Goal: Transaction & Acquisition: Purchase product/service

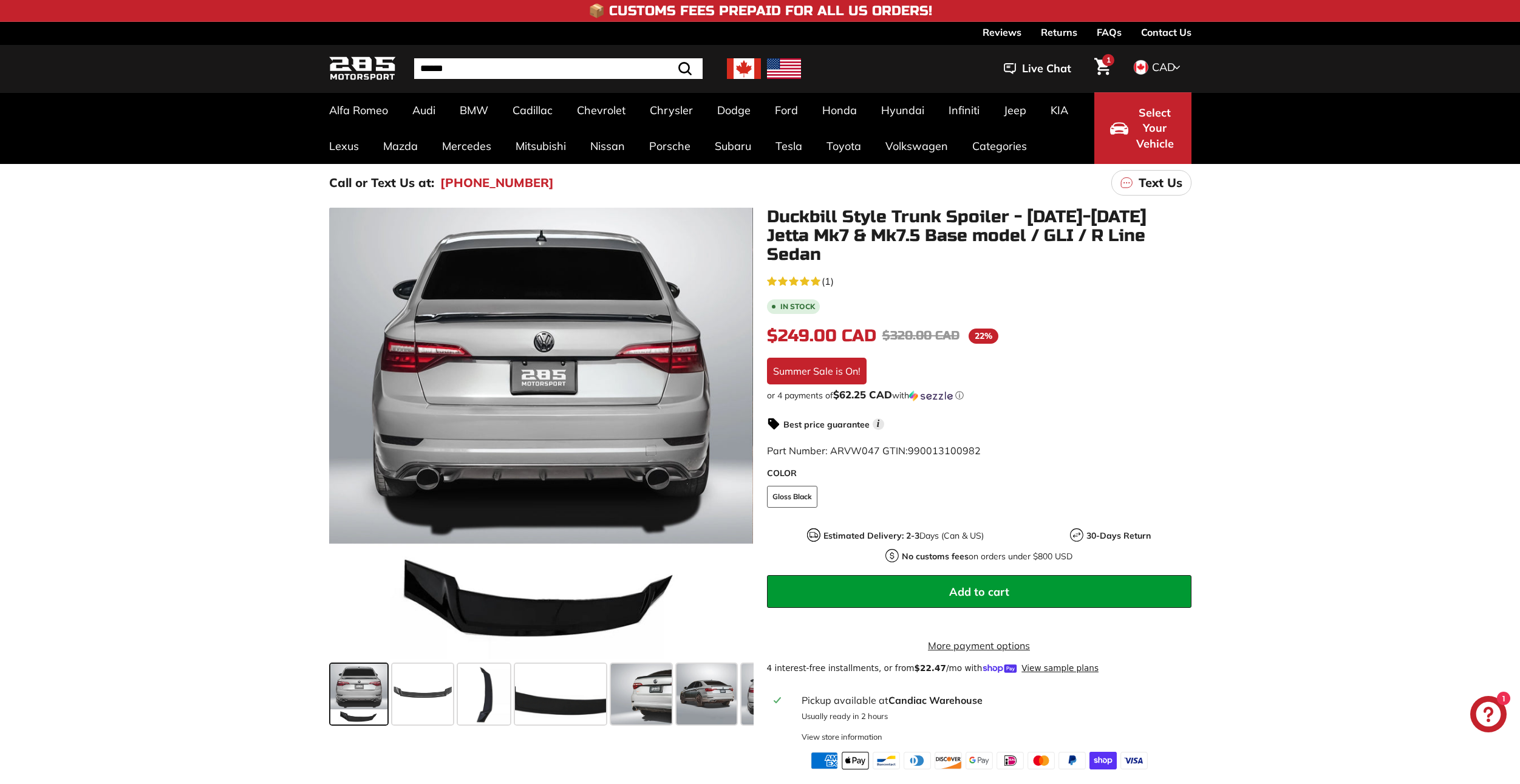
click at [1432, 256] on div ".cls-1{fill:none;stroke:#000;stroke-miterlimit:10;stroke-width:2px} .cls-1{fill…" at bounding box center [760, 485] width 1520 height 568
drag, startPoint x: 834, startPoint y: 349, endPoint x: 867, endPoint y: 355, distance: 33.5
click at [867, 355] on div "5.0 rating (1 votes) (1) In stock $249.00 CAD $249.00 CAD Regular price $320.00…" at bounding box center [979, 520] width 424 height 496
click at [1191, 326] on div "$249.00 CAD $249.00 CAD Regular price $320.00 CAD $320.00 CAD Sale price 22% /" at bounding box center [979, 335] width 424 height 25
click at [1259, 312] on div ".cls-1{fill:none;stroke:#000;stroke-miterlimit:10;stroke-width:2px} .cls-1{fill…" at bounding box center [760, 485] width 1520 height 568
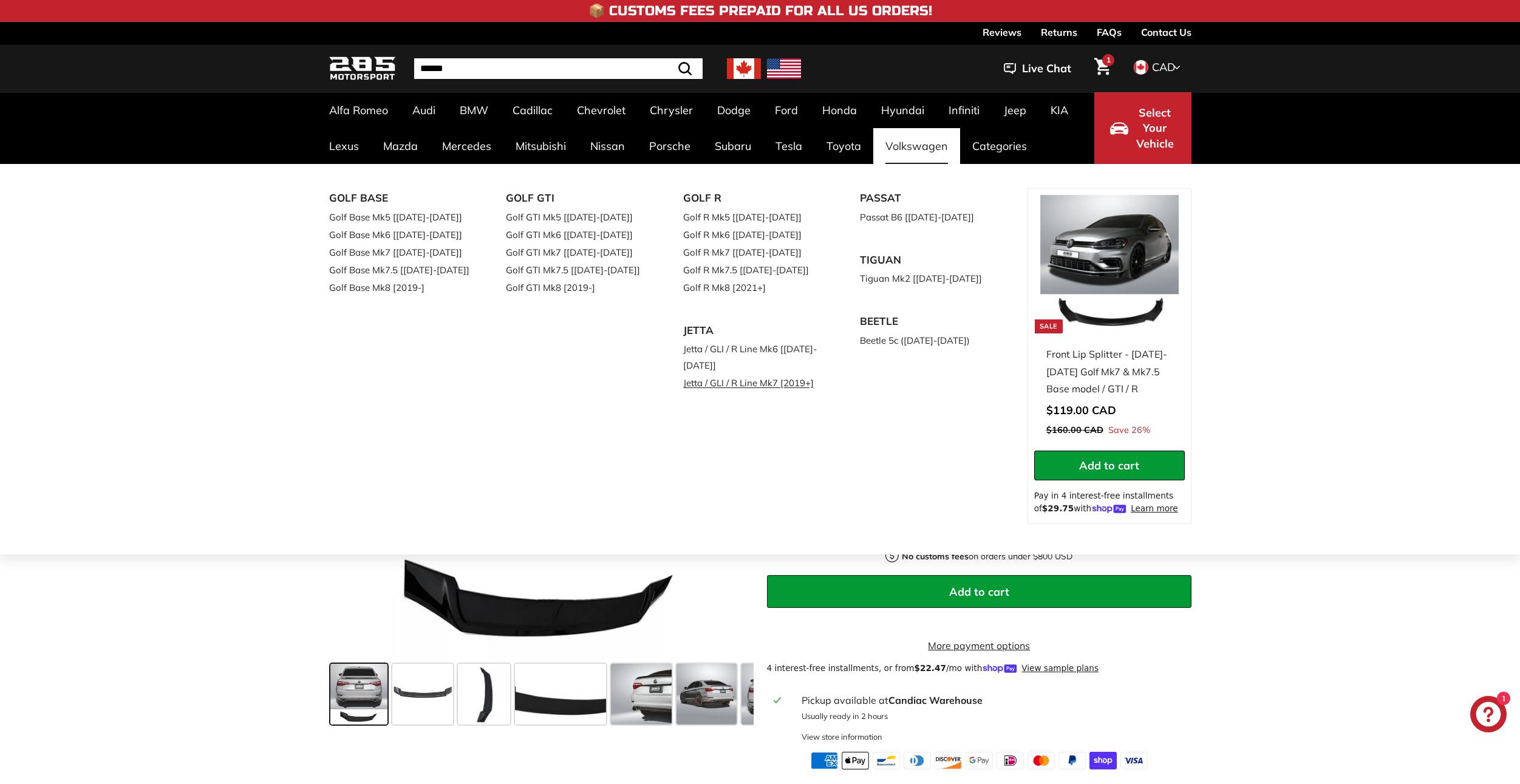
click at [786, 386] on link "Jetta / GLI / R Line Mk7 [2019+]" at bounding box center [755, 383] width 144 height 18
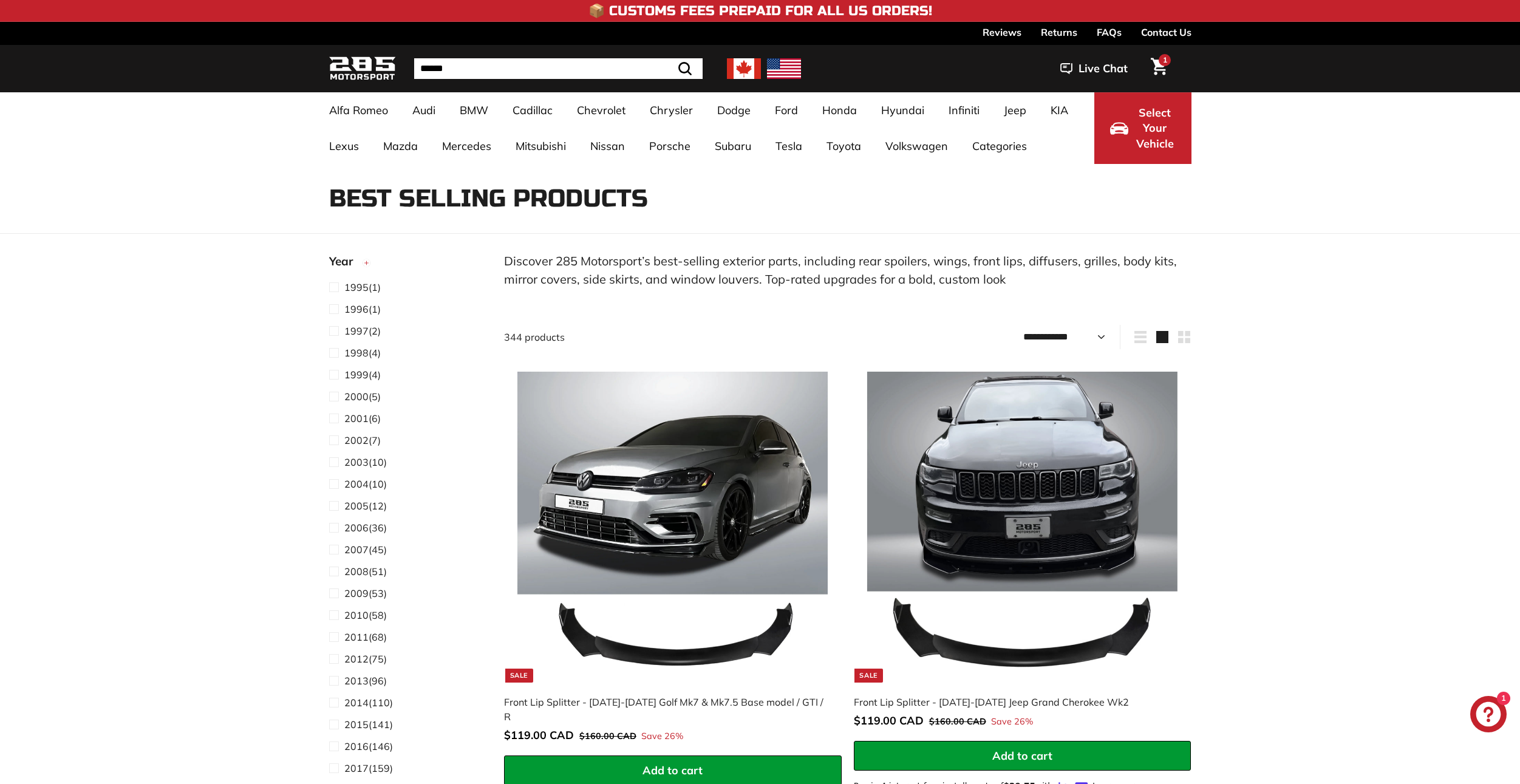
select select "**********"
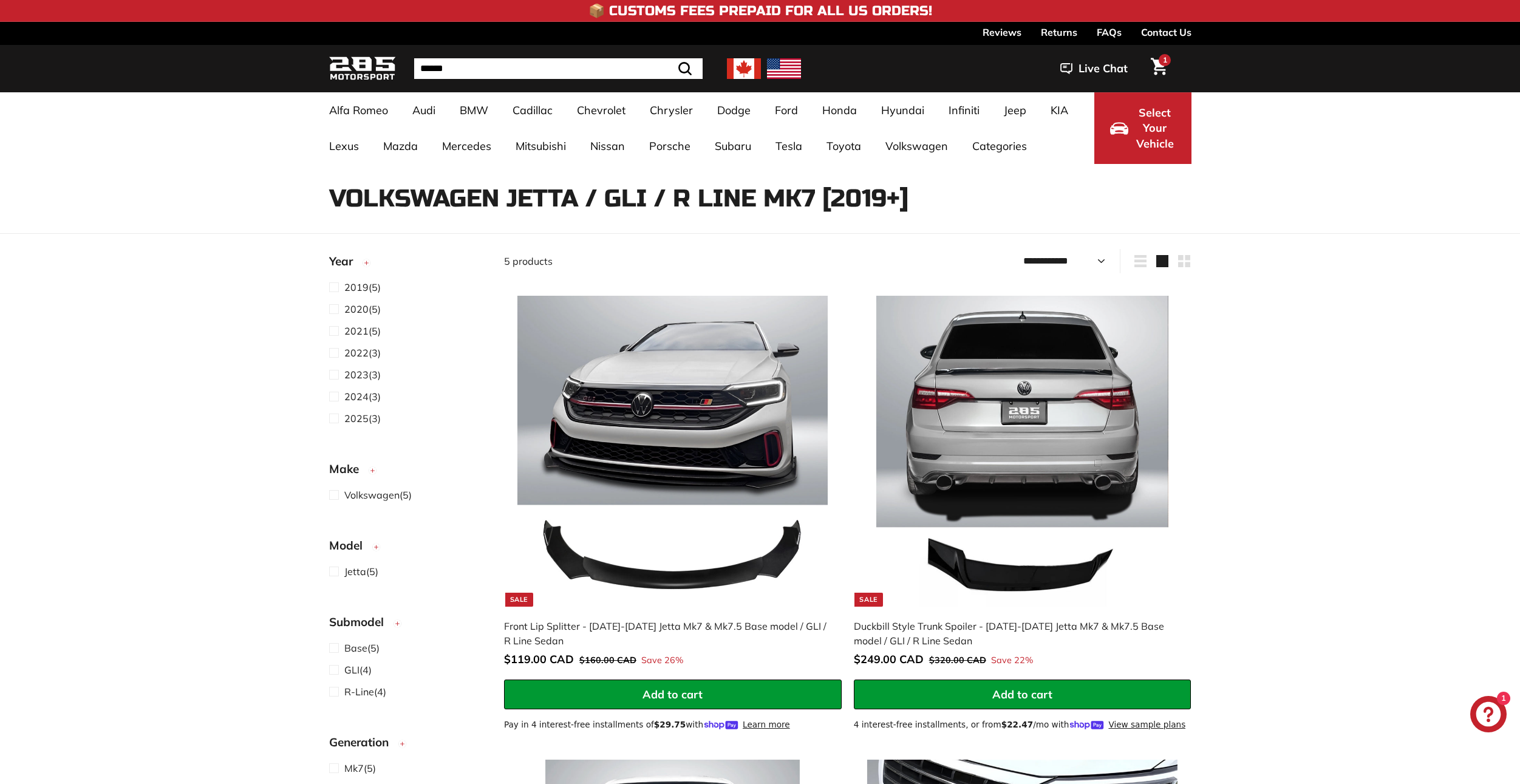
select select "**********"
drag, startPoint x: 984, startPoint y: 629, endPoint x: 1080, endPoint y: 629, distance: 96.0
copy div "2019-2025 Jetta Mk7"
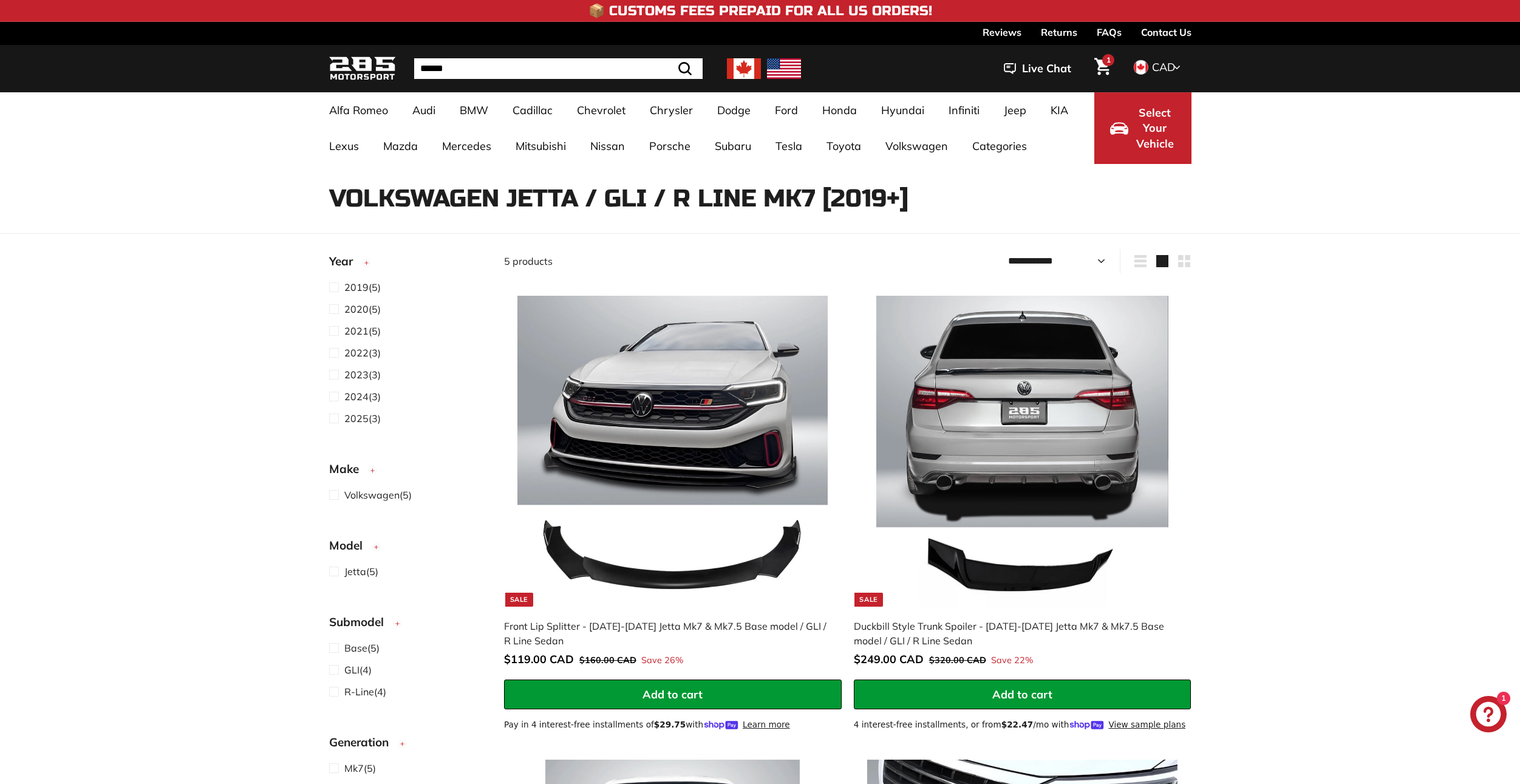
click at [1288, 190] on div "Volkswagen Jetta / GLI / R Line Mk7 [2019+] 5 products" at bounding box center [760, 187] width 1520 height 48
